Goal: Transaction & Acquisition: Book appointment/travel/reservation

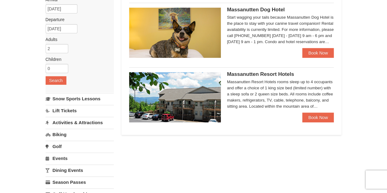
scroll to position [61, 0]
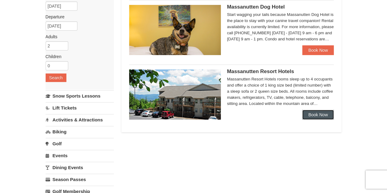
click at [312, 114] on link "Book Now" at bounding box center [318, 115] width 32 height 10
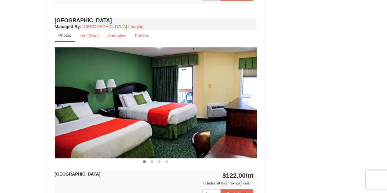
scroll to position [398, 0]
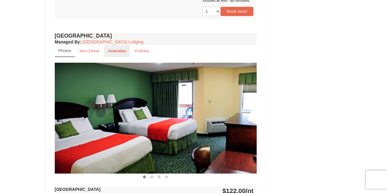
click at [110, 54] on link "Amenities" at bounding box center [117, 51] width 26 height 12
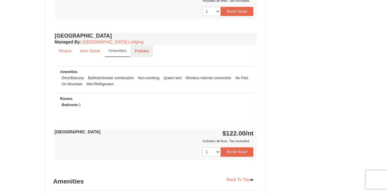
click at [139, 52] on small "Policies" at bounding box center [142, 51] width 14 height 5
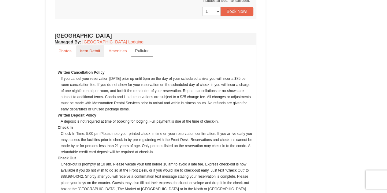
click at [93, 51] on small "Item Detail" at bounding box center [90, 51] width 20 height 5
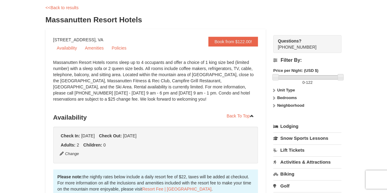
scroll to position [0, 0]
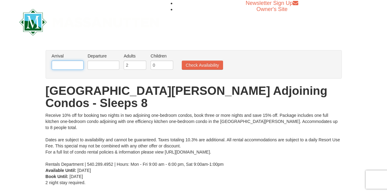
click at [75, 64] on input "text" at bounding box center [68, 65] width 32 height 9
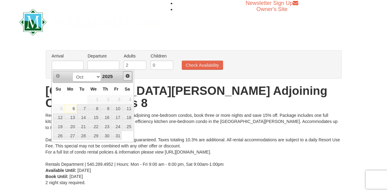
click at [126, 75] on span "Next" at bounding box center [127, 75] width 5 height 5
click at [59, 109] on link "2" at bounding box center [58, 108] width 11 height 9
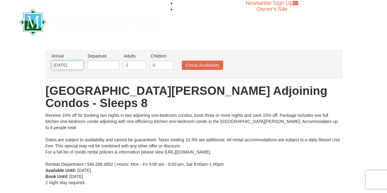
click at [75, 64] on input "11/02/2025" at bounding box center [68, 65] width 32 height 9
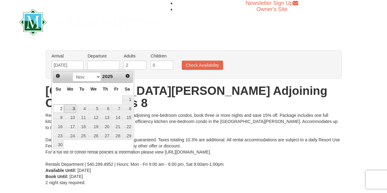
click at [69, 106] on link "3" at bounding box center [70, 108] width 12 height 9
type input "[DATE]"
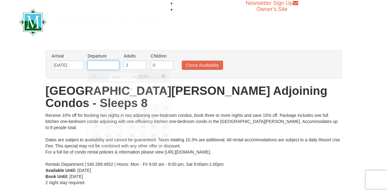
click at [105, 66] on input "text" at bounding box center [104, 65] width 32 height 9
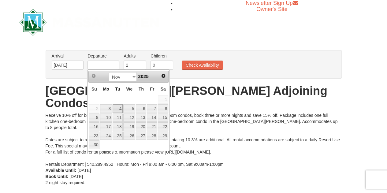
click at [117, 107] on link "4" at bounding box center [118, 108] width 10 height 9
type input "[DATE]"
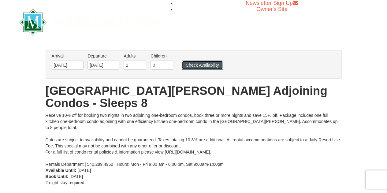
click at [192, 65] on button "Check Availability" at bounding box center [202, 65] width 41 height 9
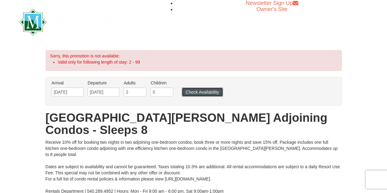
click at [190, 90] on button "Check Availability" at bounding box center [202, 92] width 41 height 9
click at [96, 92] on input "[DATE]" at bounding box center [104, 92] width 32 height 9
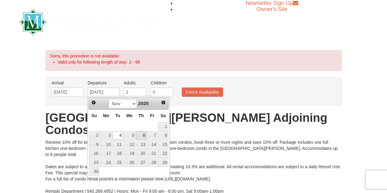
click at [141, 135] on link "6" at bounding box center [141, 135] width 10 height 9
type input "[DATE]"
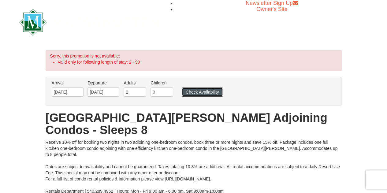
click at [191, 93] on button "Check Availability" at bounding box center [202, 92] width 41 height 9
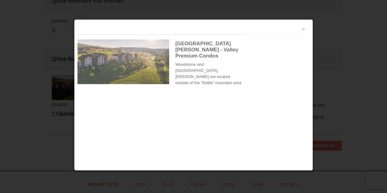
scroll to position [193, 0]
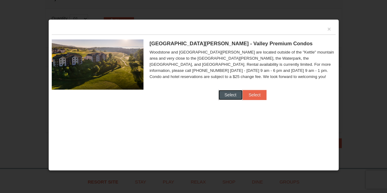
click at [233, 92] on button "Select" at bounding box center [231, 95] width 24 height 10
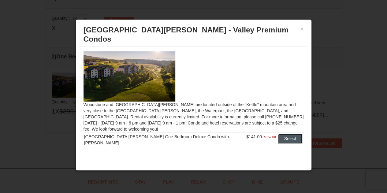
click at [280, 134] on button "Select" at bounding box center [290, 139] width 24 height 10
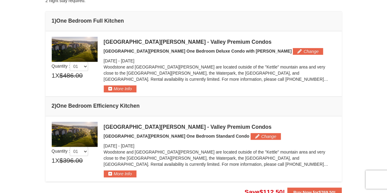
scroll to position [162, 0]
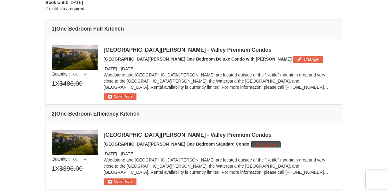
click at [251, 141] on button "Change" at bounding box center [266, 144] width 30 height 7
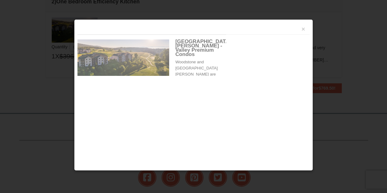
scroll to position [279, 0]
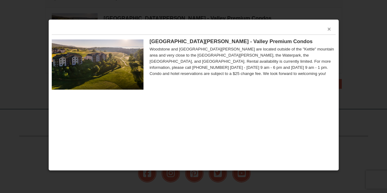
click at [330, 29] on button "×" at bounding box center [330, 29] width 4 height 6
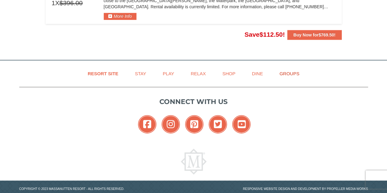
scroll to position [175, 0]
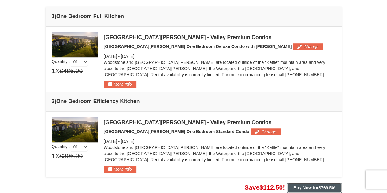
click at [292, 183] on button "Buy Now for $769.50 !" at bounding box center [314, 188] width 54 height 10
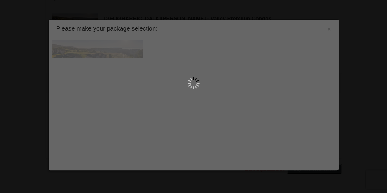
scroll to position [194, 0]
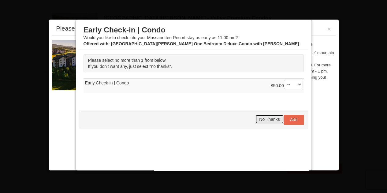
click at [273, 117] on span "No Thanks" at bounding box center [269, 119] width 21 height 5
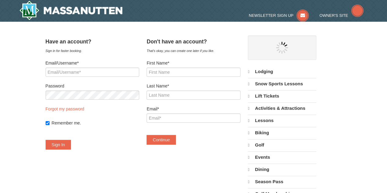
select select "10"
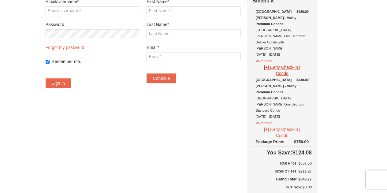
scroll to position [31, 0]
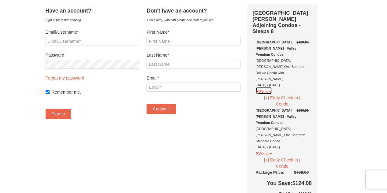
click at [267, 87] on button "Remove" at bounding box center [264, 91] width 17 height 8
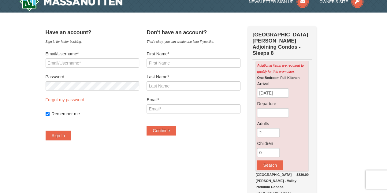
scroll to position [0, 0]
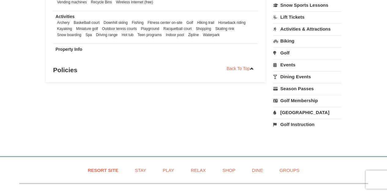
scroll to position [429, 0]
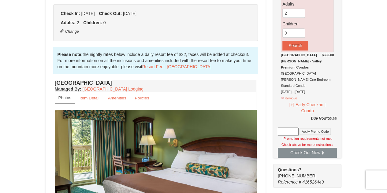
scroll to position [153, 0]
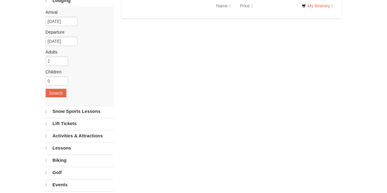
scroll to position [47, 0]
select select "10"
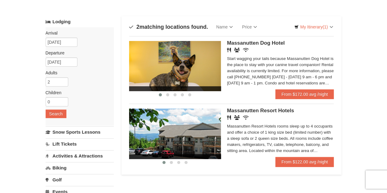
scroll to position [0, 0]
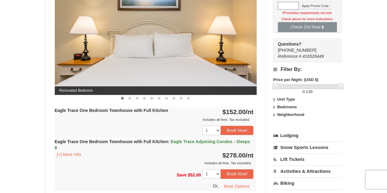
scroll to position [306, 0]
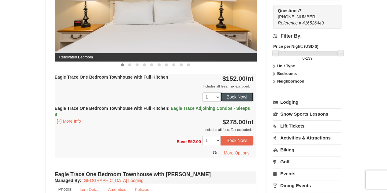
click at [240, 95] on button "Book Now!" at bounding box center [237, 96] width 33 height 9
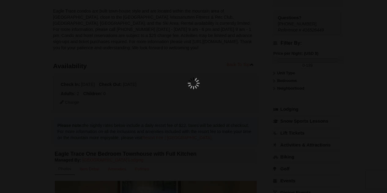
scroll to position [54, 0]
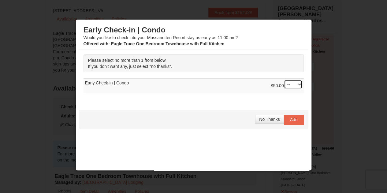
click at [284, 82] on select "-- 01" at bounding box center [293, 84] width 18 height 9
select select "1"
click at [284, 80] on select "-- 01" at bounding box center [293, 84] width 18 height 9
click at [284, 118] on button "Add" at bounding box center [294, 120] width 20 height 10
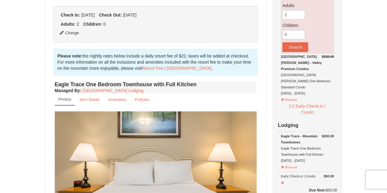
scroll to position [176, 0]
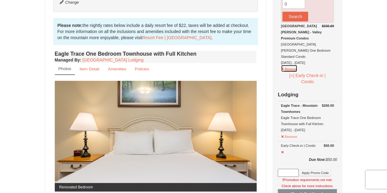
click at [290, 65] on button "Remove" at bounding box center [289, 69] width 17 height 8
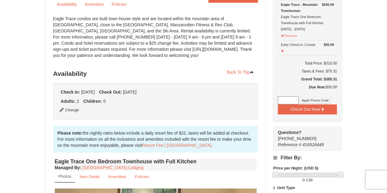
scroll to position [54, 0]
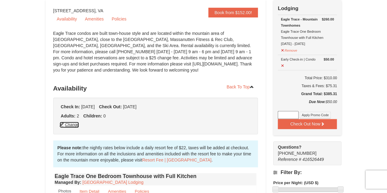
click at [69, 126] on button "Change" at bounding box center [69, 125] width 20 height 7
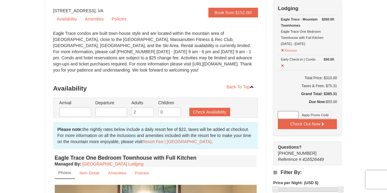
type input "[DATE]"
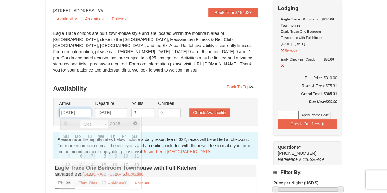
click at [85, 113] on input "[DATE]" at bounding box center [75, 112] width 32 height 9
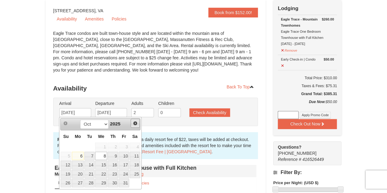
click at [138, 123] on link "Next" at bounding box center [135, 123] width 9 height 9
click at [80, 155] on link "3" at bounding box center [78, 156] width 12 height 9
type input "[DATE]"
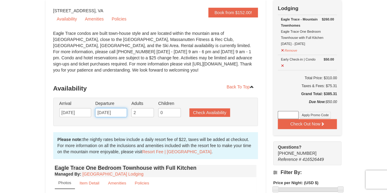
click at [114, 111] on input "[DATE]" at bounding box center [111, 112] width 32 height 9
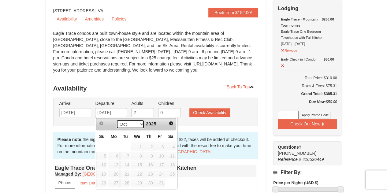
click at [142, 125] on select "Oct Nov Dec" at bounding box center [130, 124] width 28 height 9
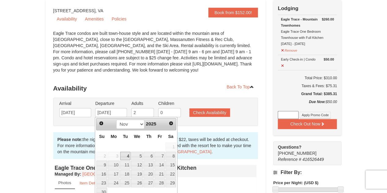
click at [129, 156] on link "4" at bounding box center [125, 156] width 10 height 9
type input "[DATE]"
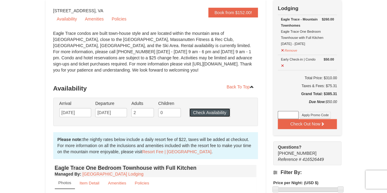
click at [217, 114] on button "Check Availability" at bounding box center [210, 112] width 41 height 9
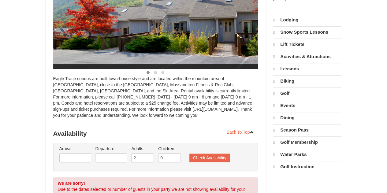
select select "10"
